Goal: Task Accomplishment & Management: Use online tool/utility

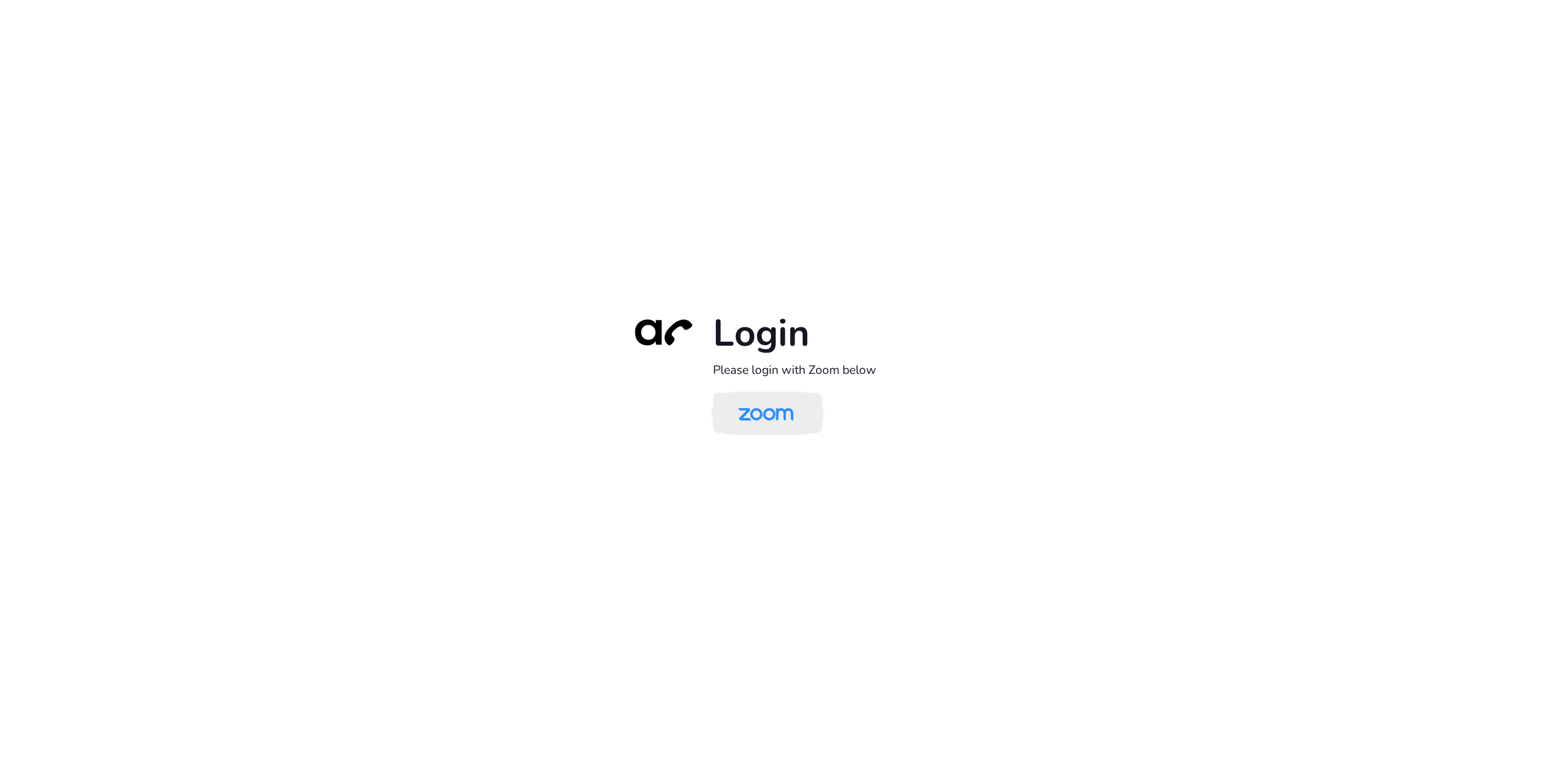
drag, startPoint x: 736, startPoint y: 429, endPoint x: 717, endPoint y: 399, distance: 35.5
click at [736, 429] on img at bounding box center [765, 413] width 79 height 37
click at [760, 399] on img at bounding box center [765, 413] width 79 height 37
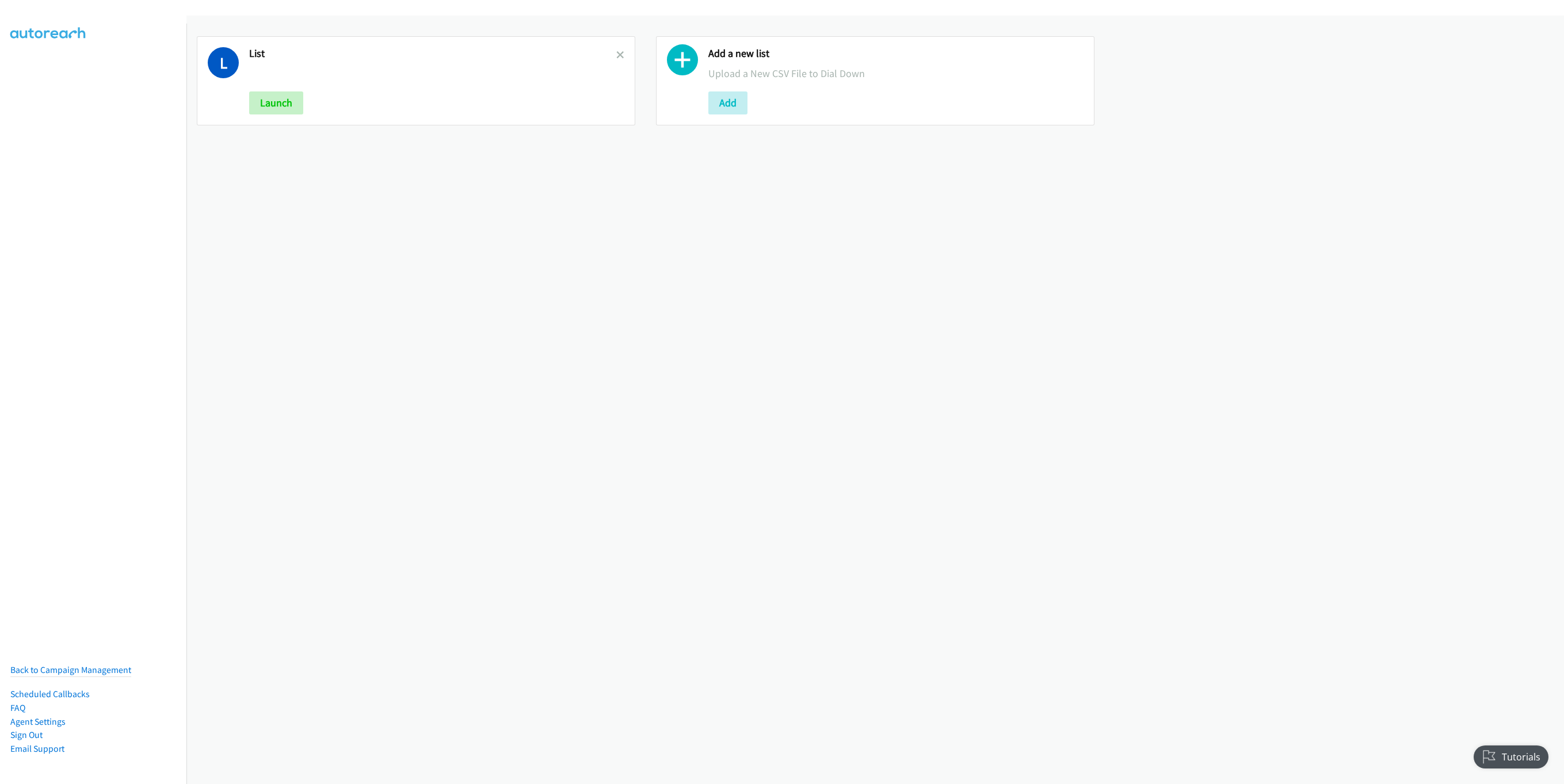
click at [610, 51] on h2 "List" at bounding box center [433, 54] width 367 height 13
click at [618, 56] on icon at bounding box center [620, 55] width 8 height 8
click at [256, 106] on button "Add" at bounding box center [269, 103] width 39 height 23
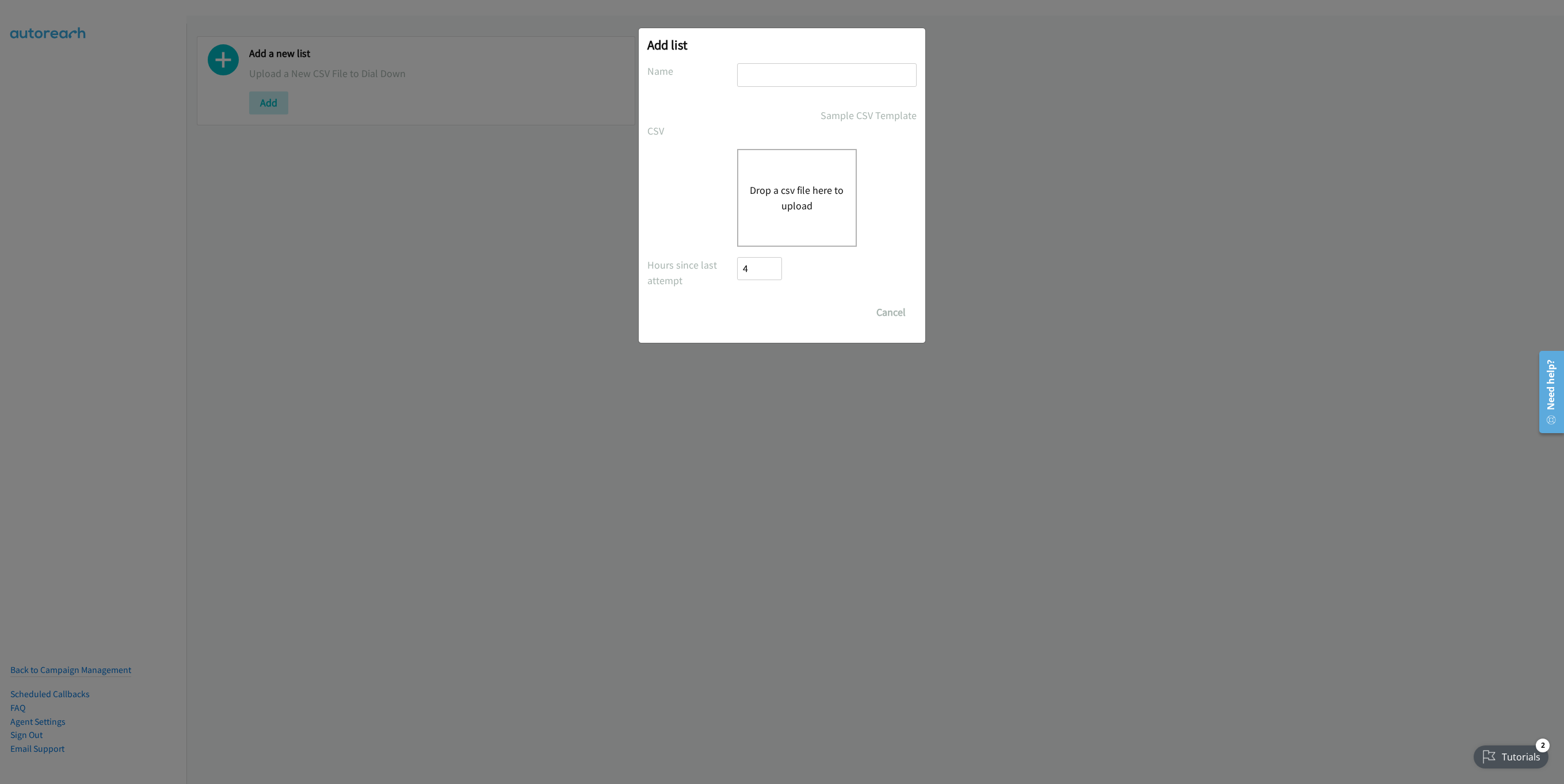
click at [760, 59] on div "Add list No phone fields were returned for that Report or List View Please uplo…" at bounding box center [782, 185] width 287 height 315
click at [770, 86] on input "text" at bounding box center [826, 75] width 180 height 23
type input "New List"
click at [804, 190] on button "Drop a csv file here to upload" at bounding box center [797, 198] width 94 height 31
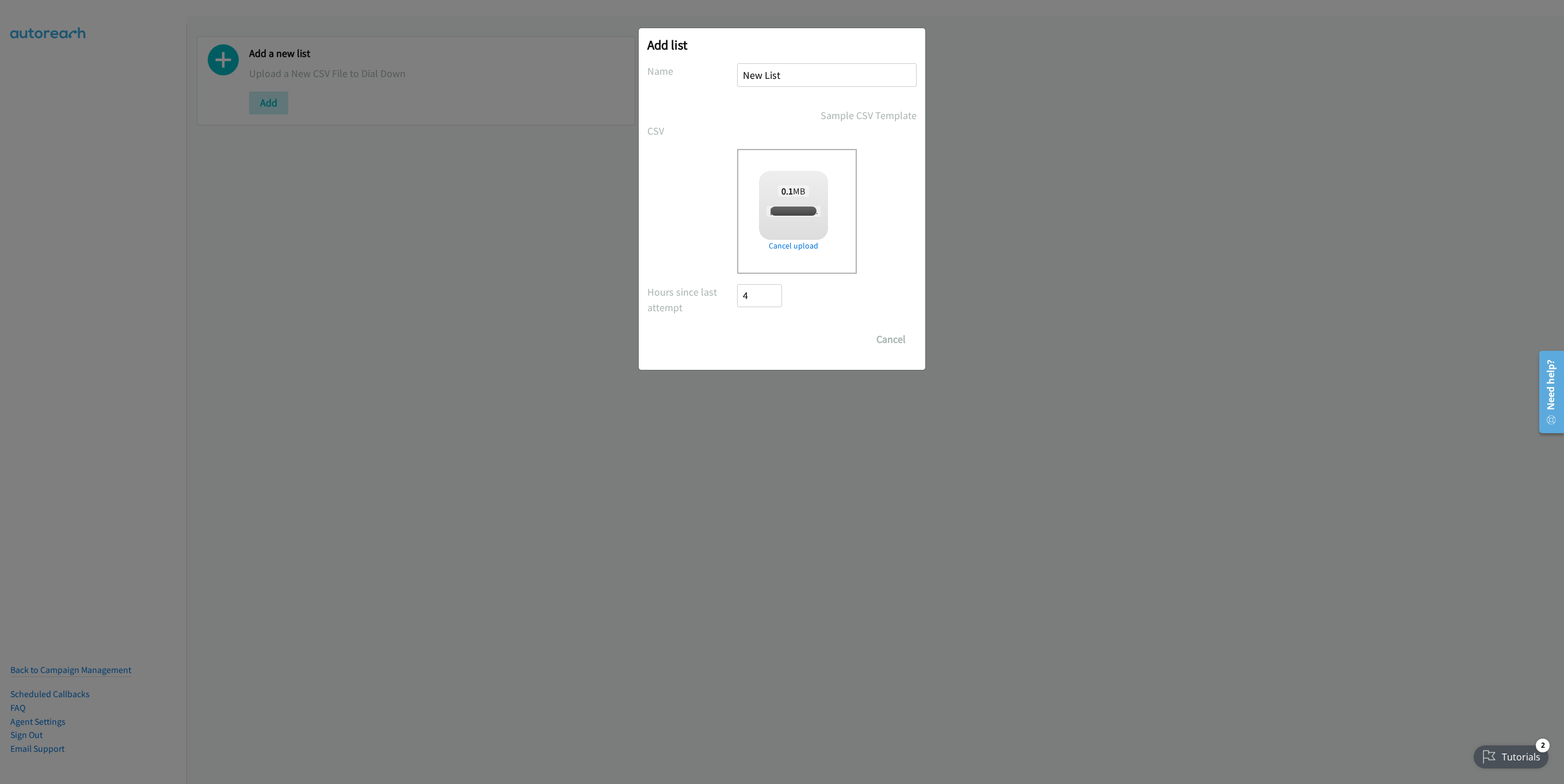
checkbox input "true"
click at [770, 332] on input "Save List" at bounding box center [767, 340] width 60 height 23
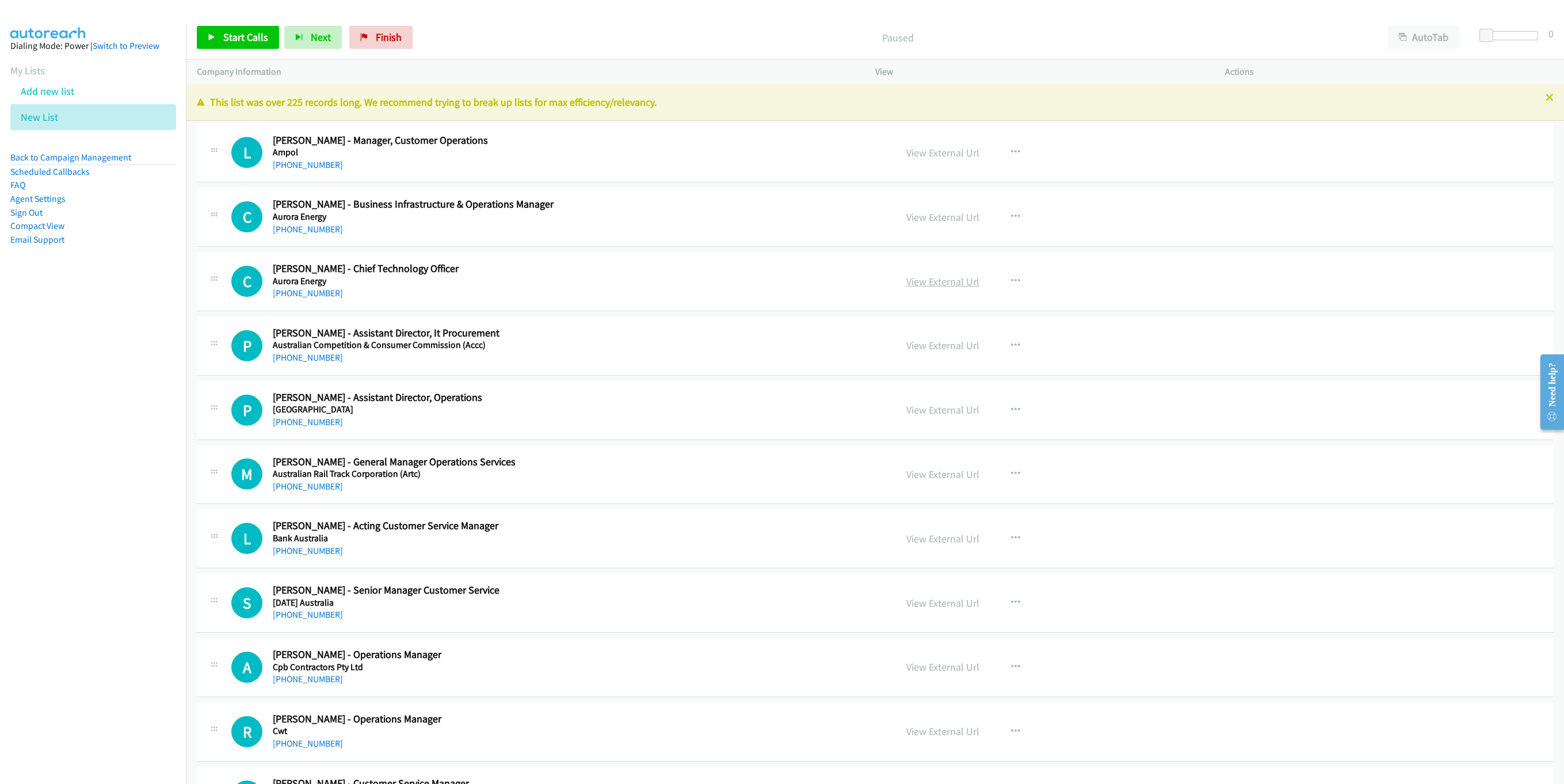
click at [965, 277] on link "View External Url" at bounding box center [942, 282] width 73 height 13
click at [929, 670] on link "View External Url" at bounding box center [942, 667] width 73 height 13
click at [388, 25] on div "Start Calls Pause Next Finish Paused AutoTab AutoTab 0" at bounding box center [875, 37] width 1377 height 44
click at [393, 29] on link "Finish" at bounding box center [380, 37] width 63 height 23
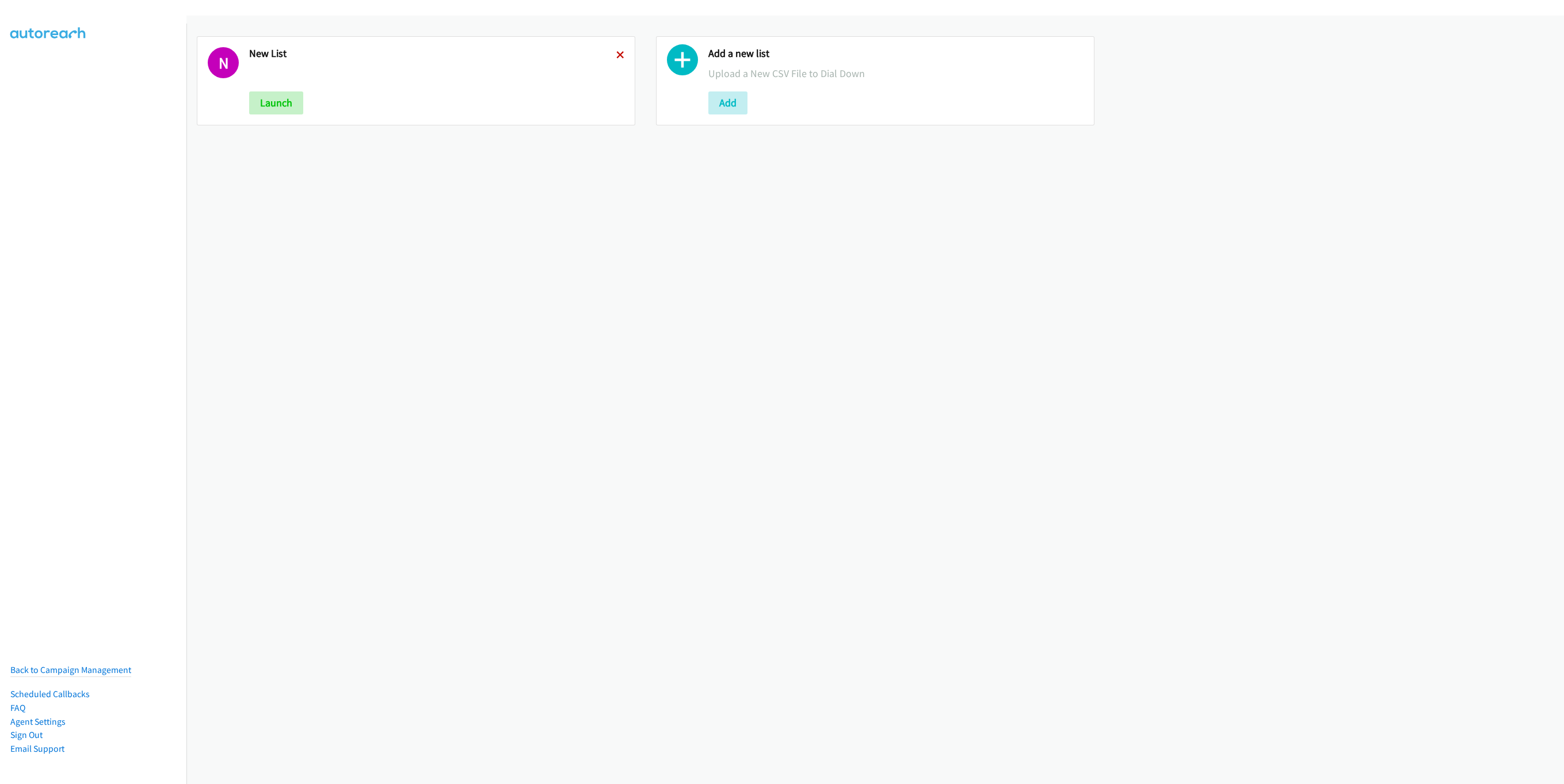
click at [616, 56] on icon at bounding box center [620, 55] width 8 height 8
click at [271, 100] on button "Add" at bounding box center [269, 103] width 39 height 23
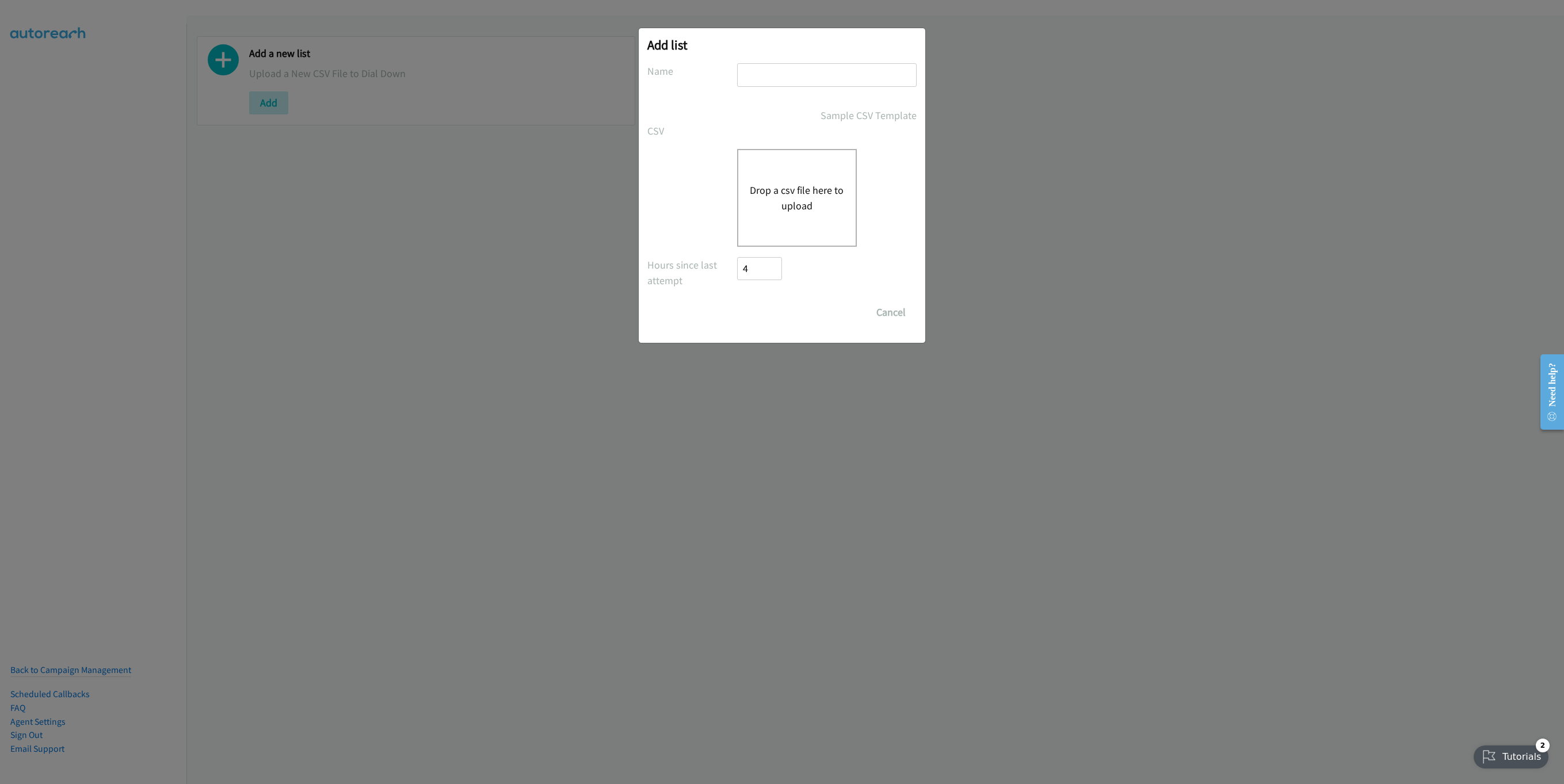
click at [826, 219] on div "Drop a csv file here to upload" at bounding box center [796, 198] width 120 height 98
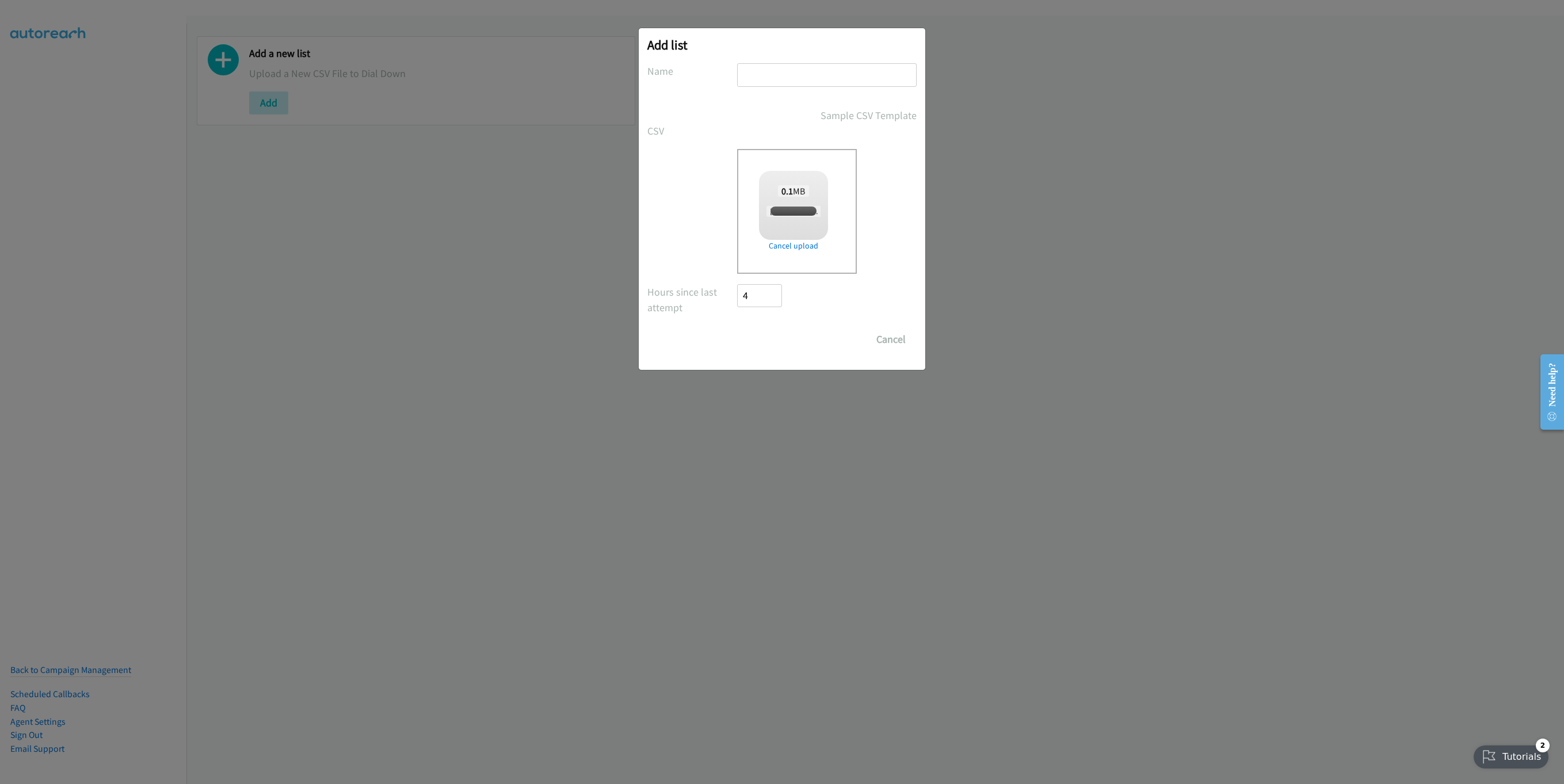
checkbox input "true"
click at [781, 328] on input "Save List" at bounding box center [767, 340] width 60 height 23
click at [782, 81] on input "text" at bounding box center [826, 75] width 180 height 23
type input "NEW LIST"
click at [760, 340] on input "Save List" at bounding box center [767, 340] width 60 height 23
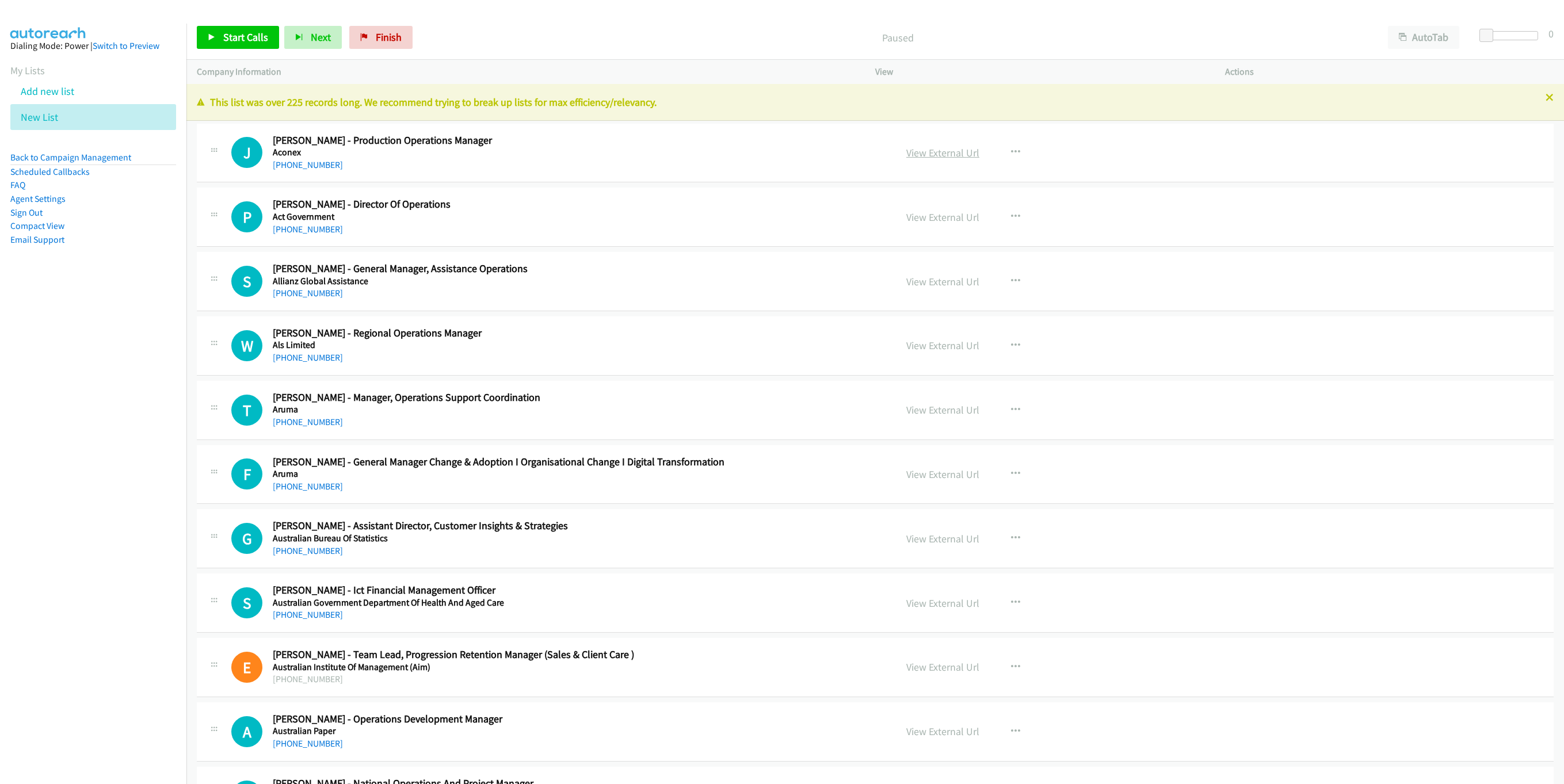
click at [957, 152] on link "View External Url" at bounding box center [942, 153] width 73 height 13
click at [1551, 104] on div "This list was over 225 records long. We recommend trying to break up lists for …" at bounding box center [880, 104] width 1387 height 37
click at [1555, 102] on icon at bounding box center [1558, 100] width 8 height 8
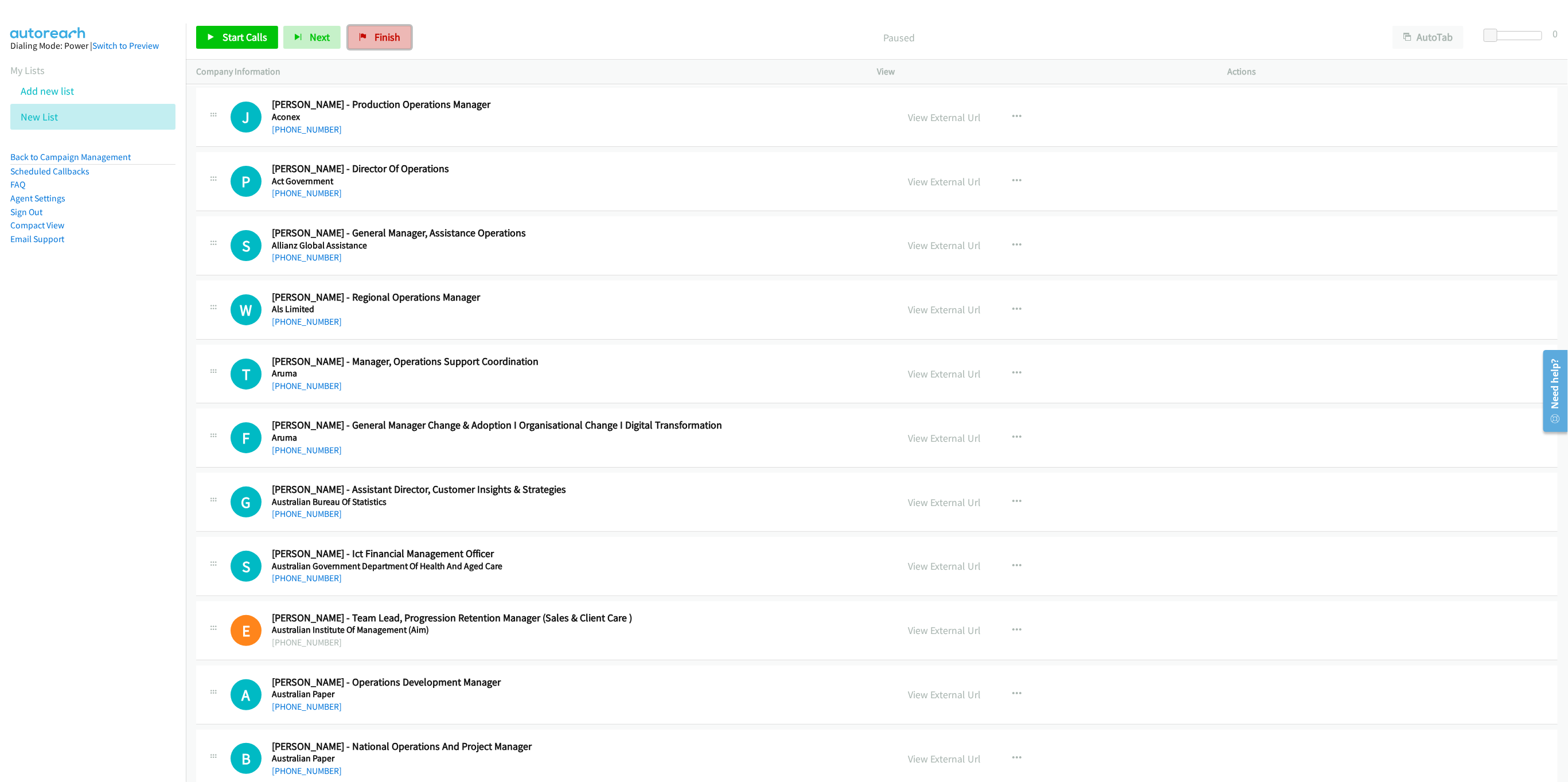
click at [406, 43] on link "Finish" at bounding box center [379, 37] width 63 height 23
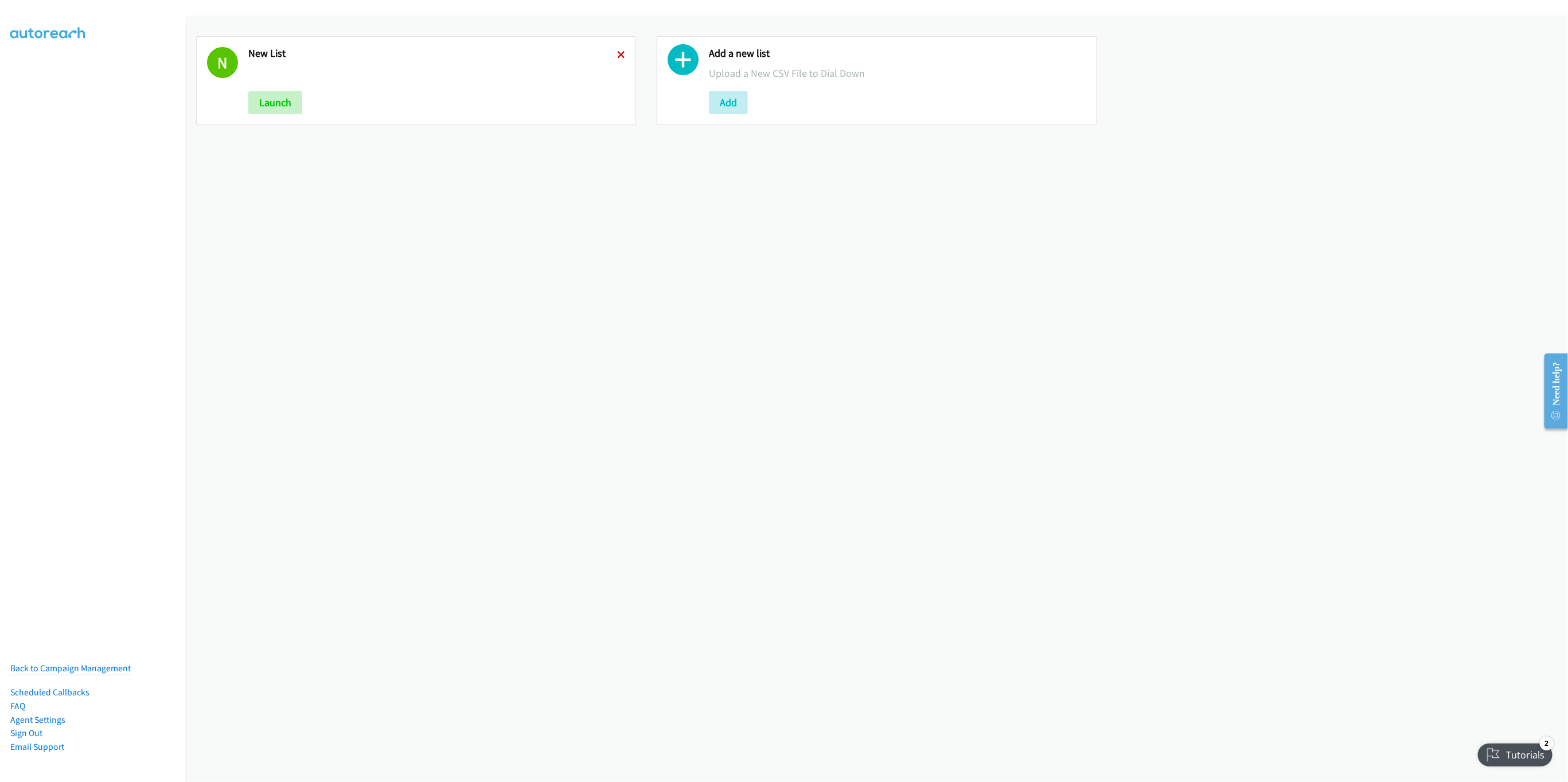
click at [617, 54] on icon at bounding box center [621, 55] width 8 height 8
